Goal: Information Seeking & Learning: Compare options

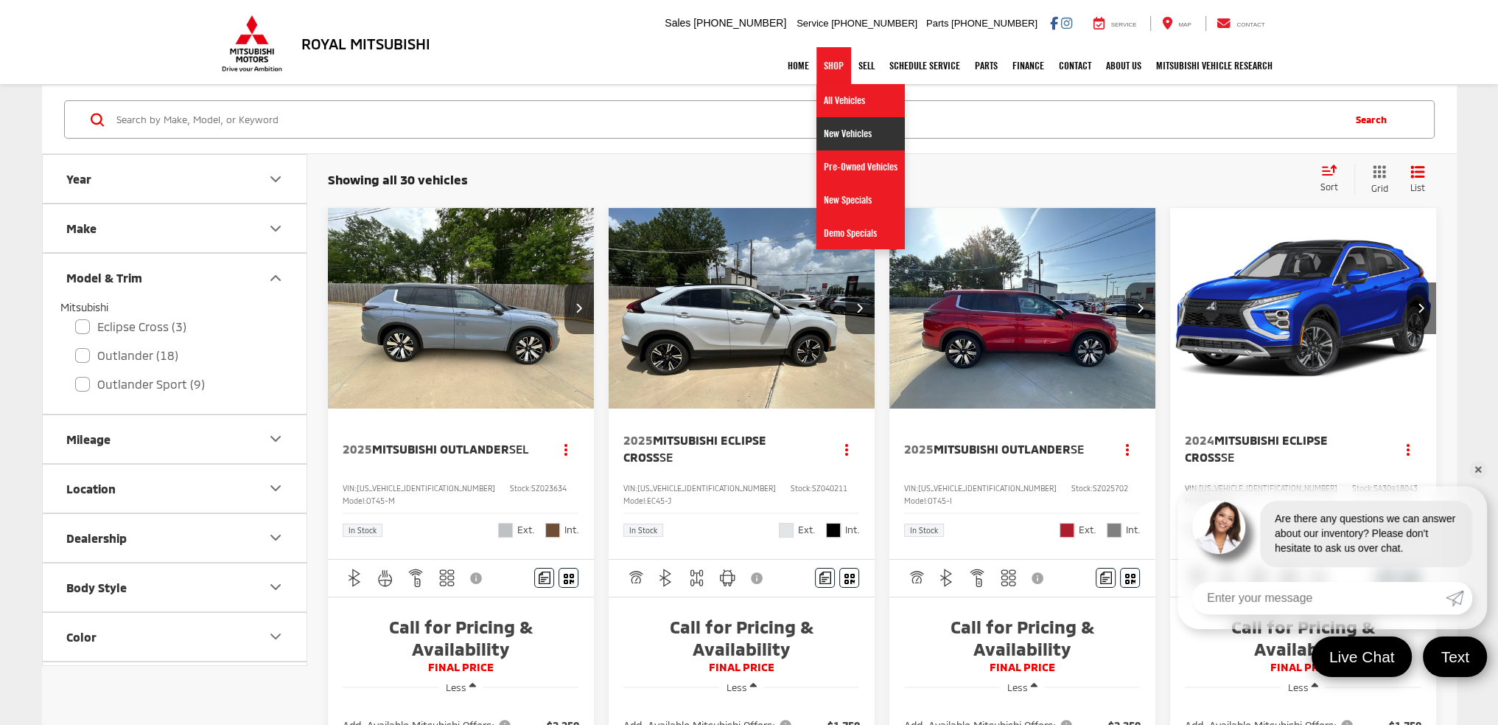
click at [849, 135] on link "New Vehicles" at bounding box center [861, 133] width 88 height 33
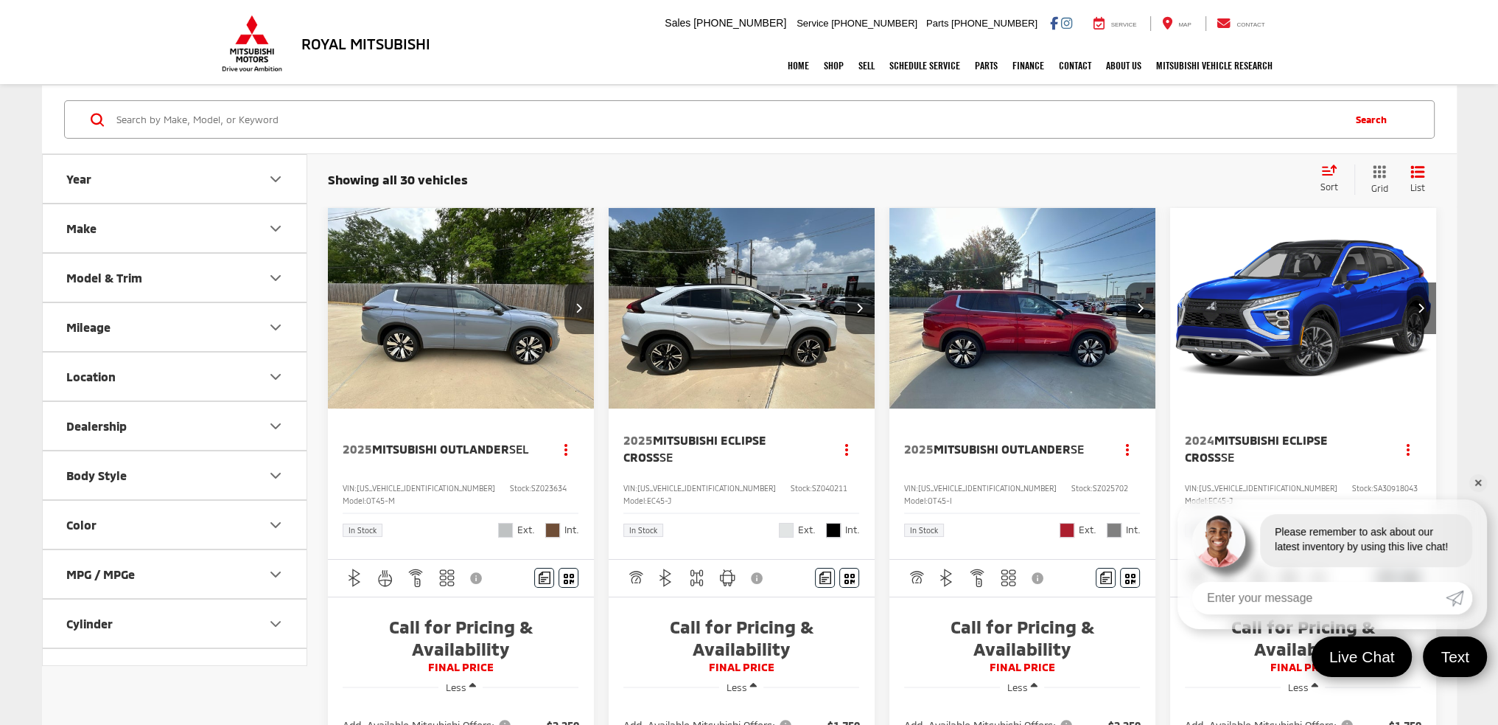
click at [147, 276] on button "Model & Trim" at bounding box center [175, 278] width 265 height 48
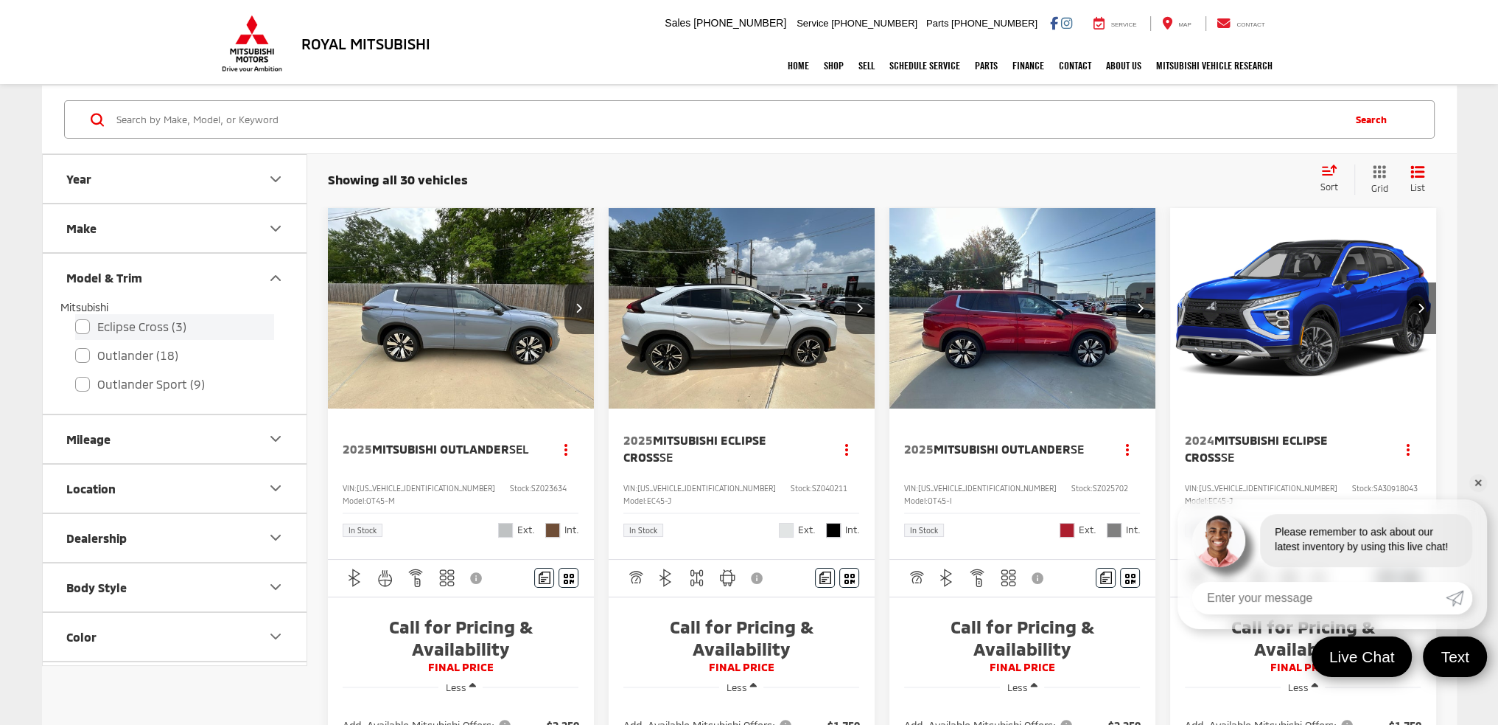
click at [85, 327] on label "Eclipse Cross (3)" at bounding box center [174, 327] width 199 height 26
click at [76, 318] on input "Eclipse Cross (3)" at bounding box center [75, 317] width 1 height 1
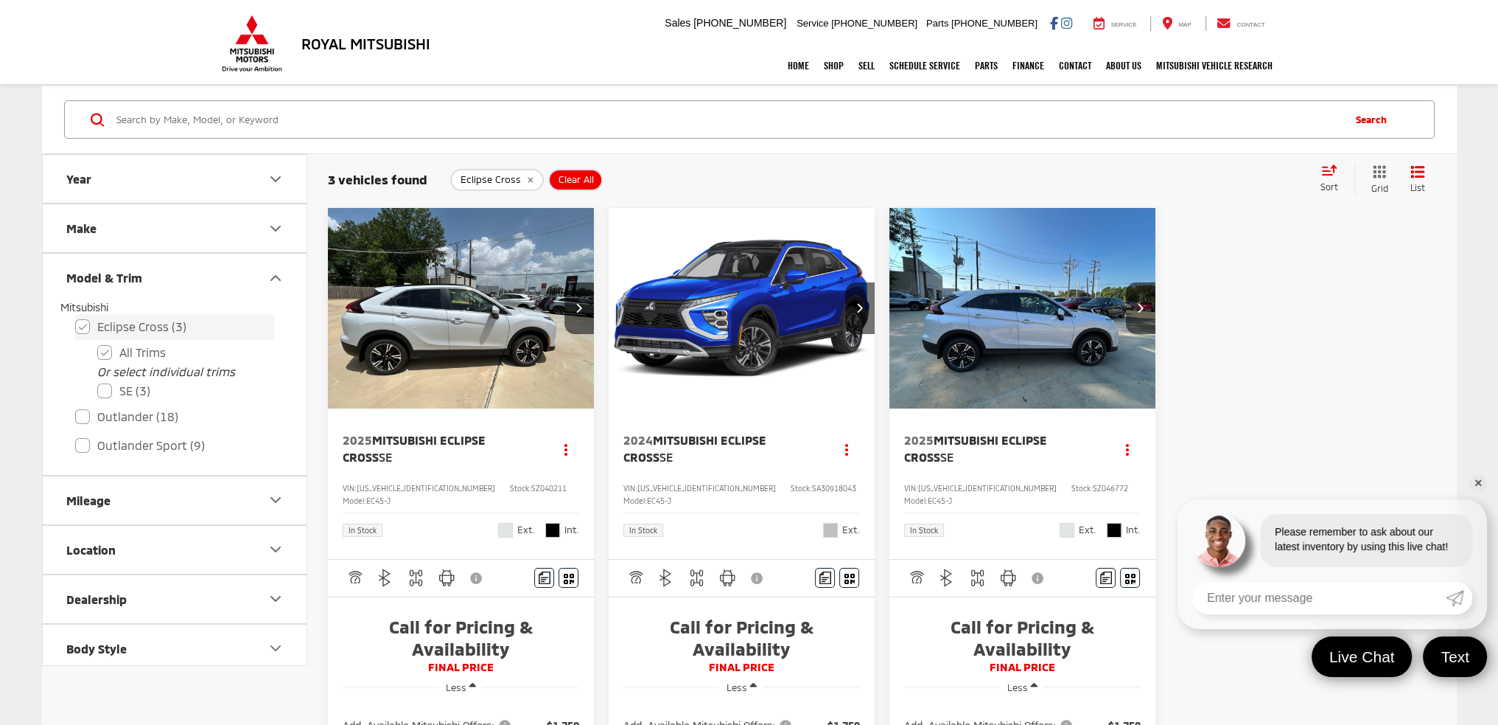
click at [79, 320] on label "Eclipse Cross (3)" at bounding box center [174, 327] width 199 height 26
click at [76, 318] on input "Eclipse Cross (3)" at bounding box center [75, 317] width 1 height 1
checkbox input "false"
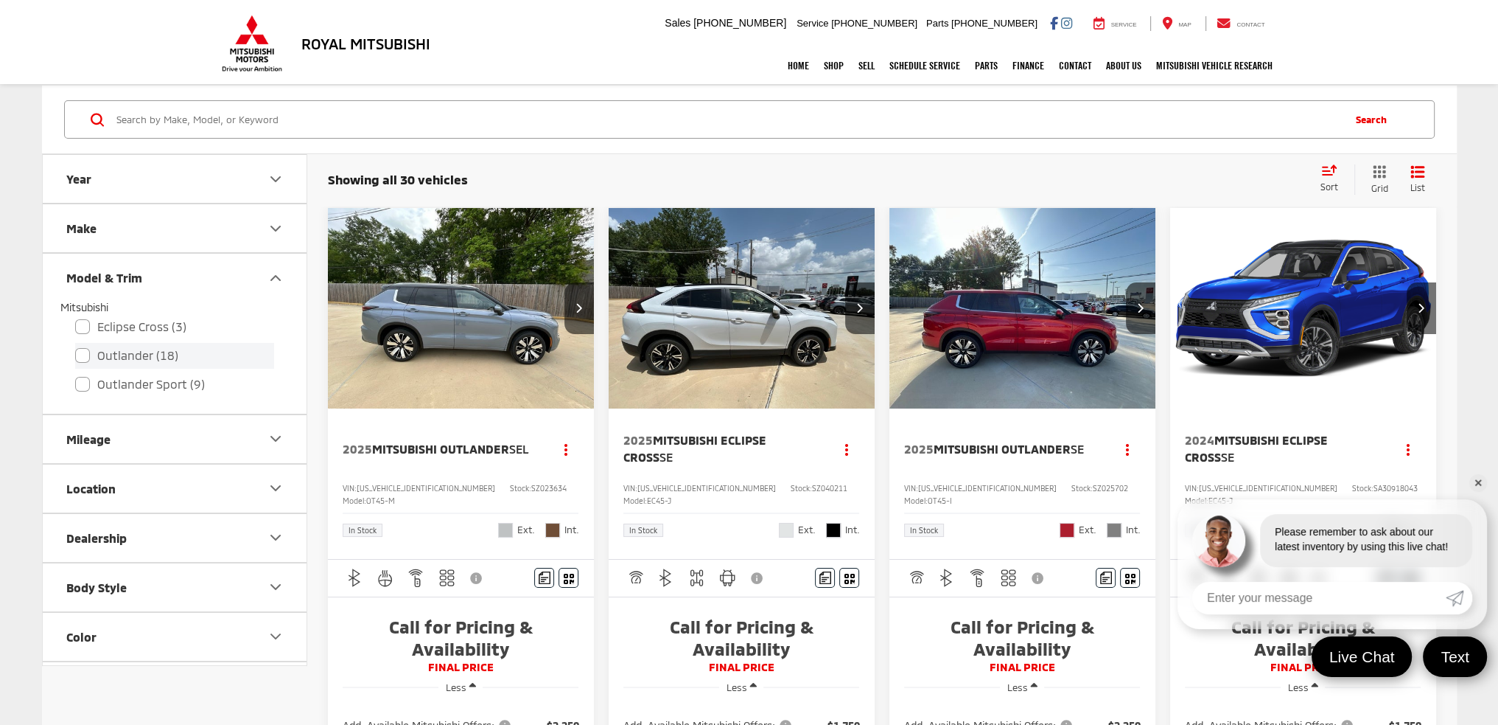
click at [85, 353] on label "Outlander (18)" at bounding box center [174, 356] width 199 height 26
click at [76, 346] on input "Outlander (18)" at bounding box center [75, 346] width 1 height 1
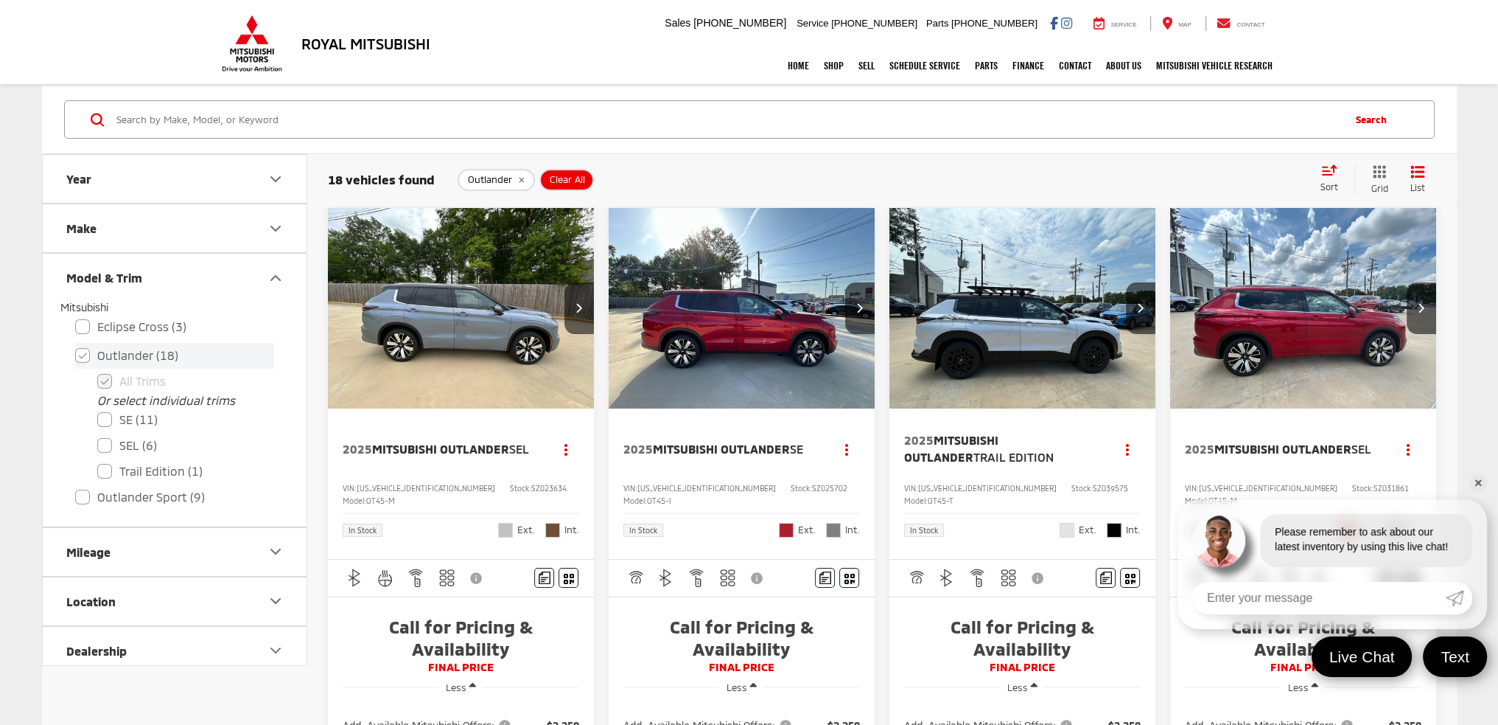
click at [77, 359] on label "Outlander (18)" at bounding box center [174, 356] width 199 height 26
click at [76, 346] on input "Outlander (18)" at bounding box center [75, 346] width 1 height 1
checkbox input "false"
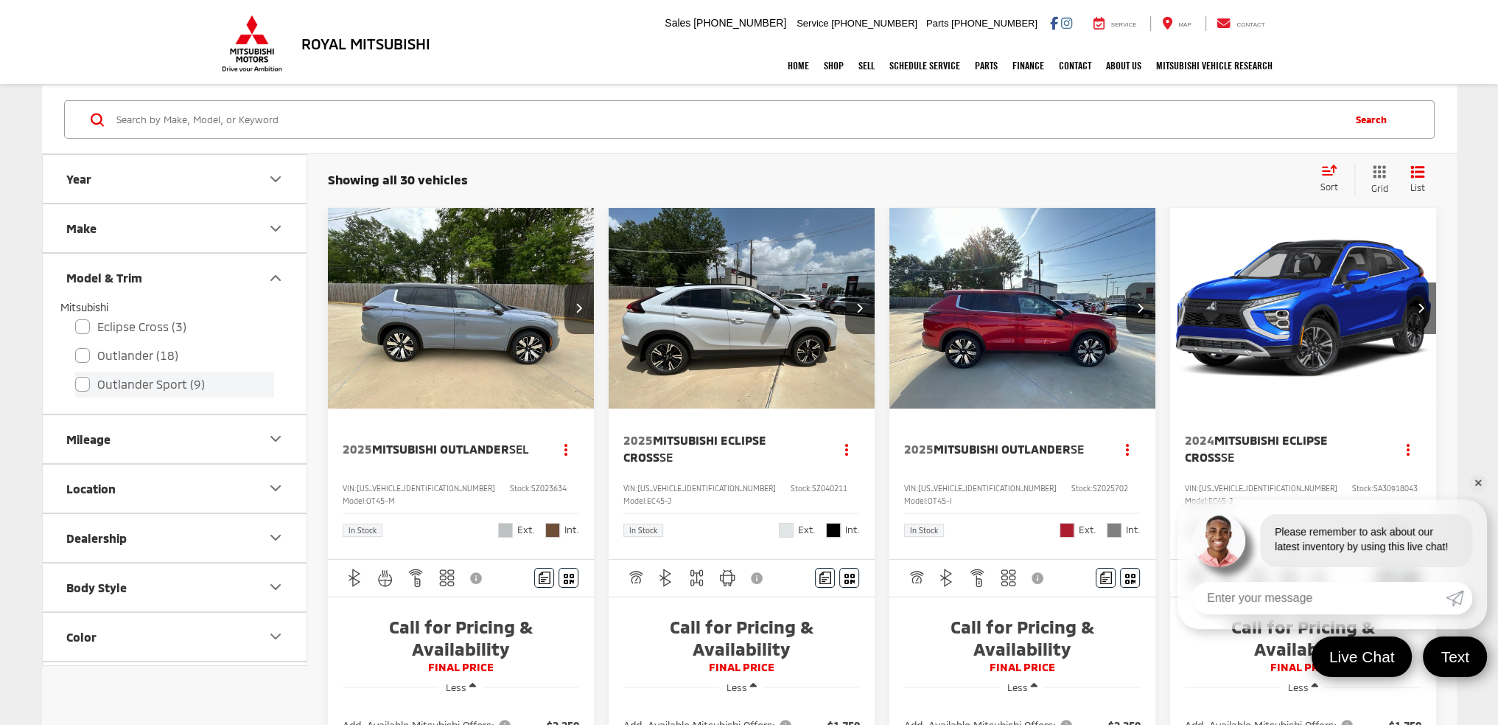
click at [81, 386] on label "Outlander Sport (9)" at bounding box center [174, 384] width 199 height 26
click at [76, 375] on input "Outlander Sport (9)" at bounding box center [75, 374] width 1 height 1
checkbox input "true"
